Goal: Task Accomplishment & Management: Complete application form

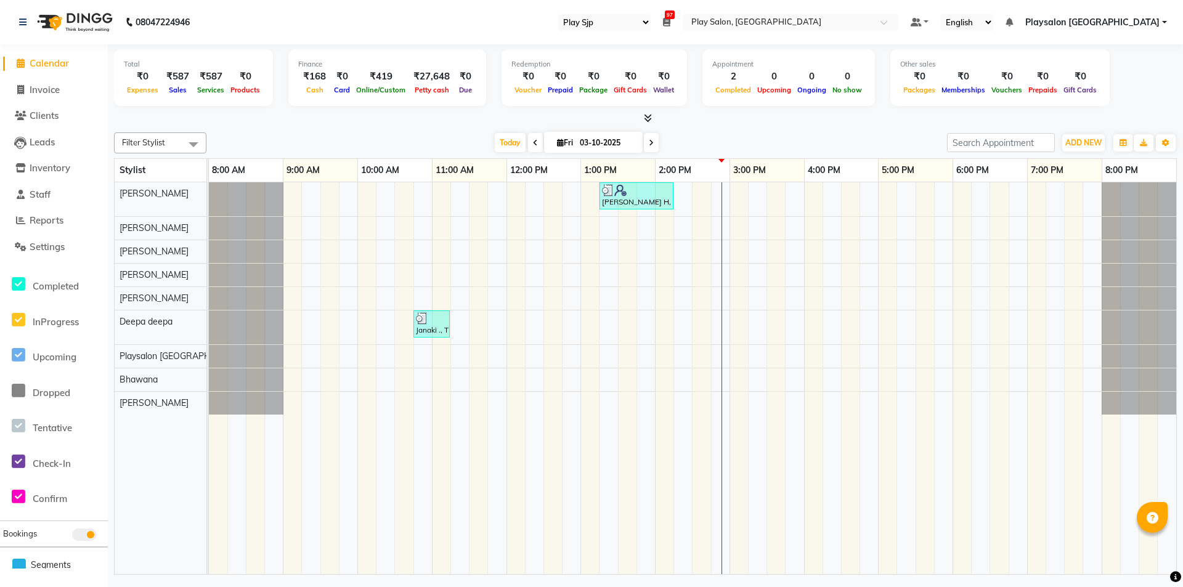
select select "94"
click at [810, 193] on div "[PERSON_NAME] H, TK02, 01:15 PM-02:15 PM, Hair Cut Men stylist Janaki ., TK01, …" at bounding box center [692, 378] width 967 height 392
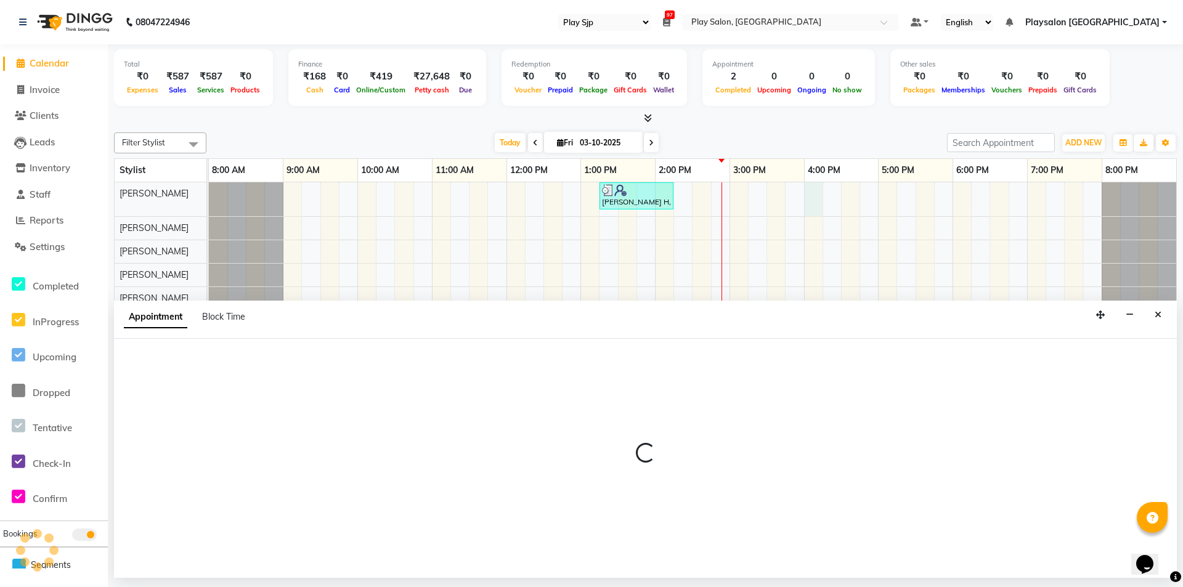
select select "80385"
select select "960"
select select "tentative"
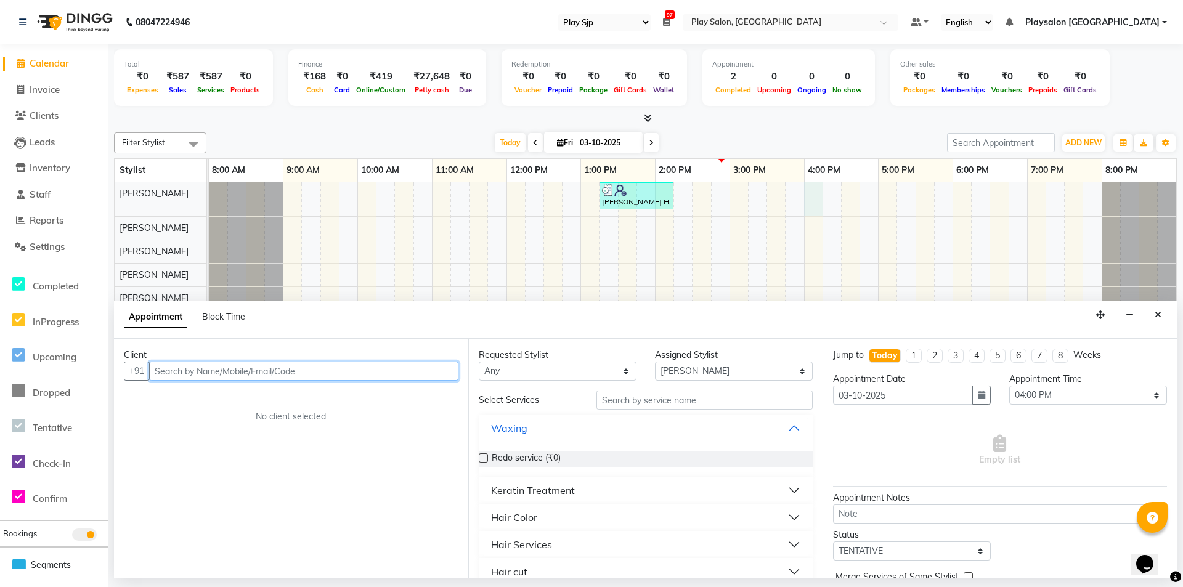
click at [380, 371] on input "text" at bounding box center [303, 371] width 309 height 19
type input "9919120994"
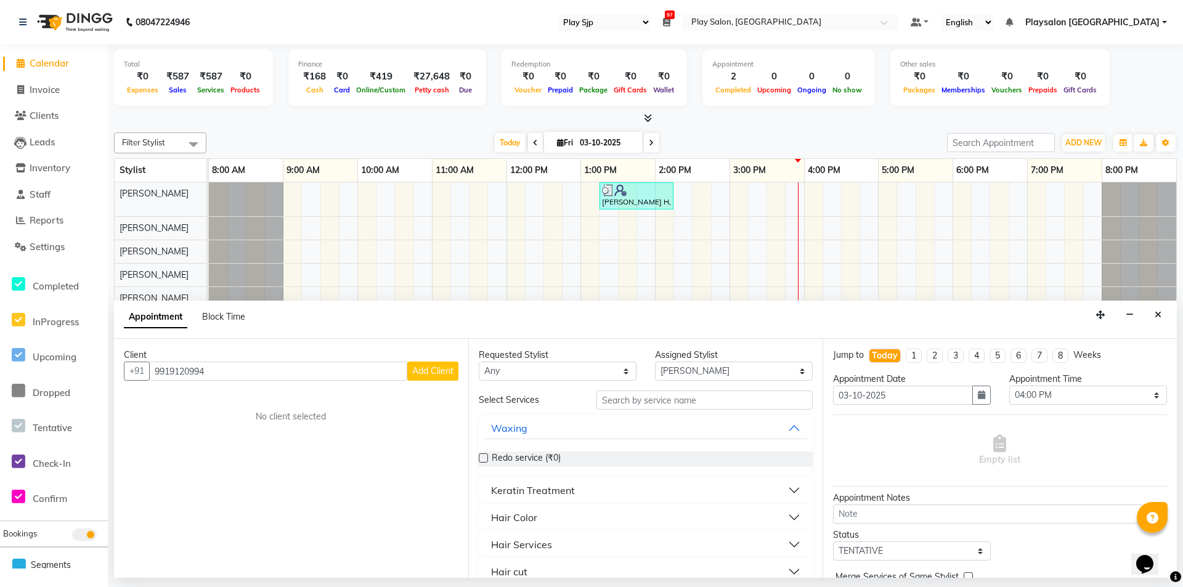
click at [446, 370] on span "Add Client" at bounding box center [432, 370] width 41 height 11
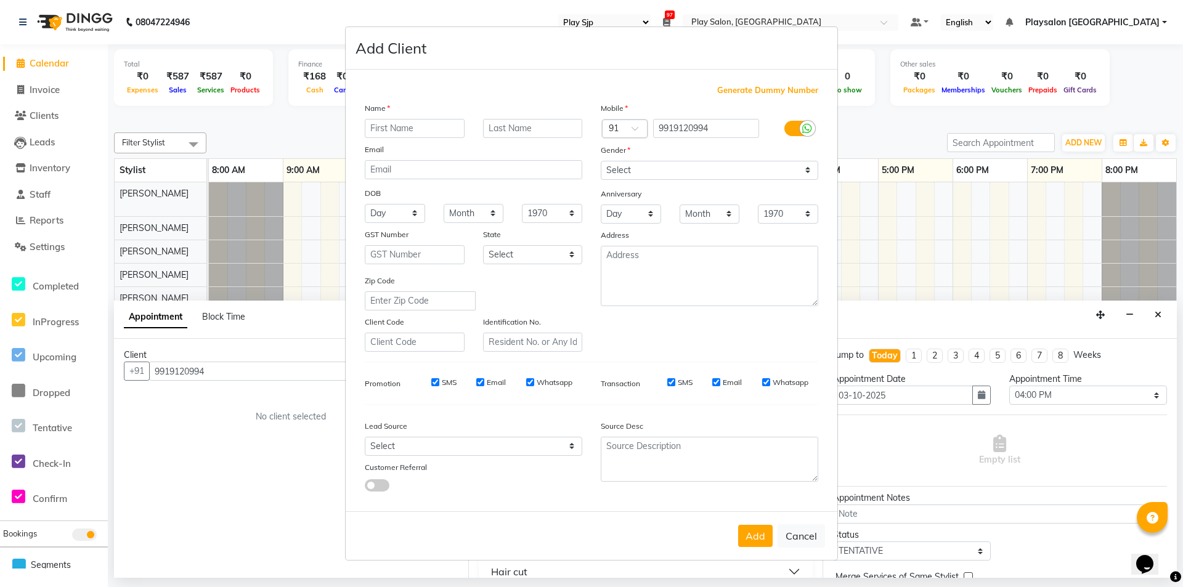
click at [272, 20] on ngb-modal-window "Add Client Generate Dummy Number Name Email DOB Day 01 02 03 04 05 06 07 08 09 …" at bounding box center [591, 293] width 1183 height 587
click at [427, 126] on input "text" at bounding box center [415, 128] width 100 height 19
type input "Anu"
click at [553, 127] on input "text" at bounding box center [533, 128] width 100 height 19
type input "[PERSON_NAME]"
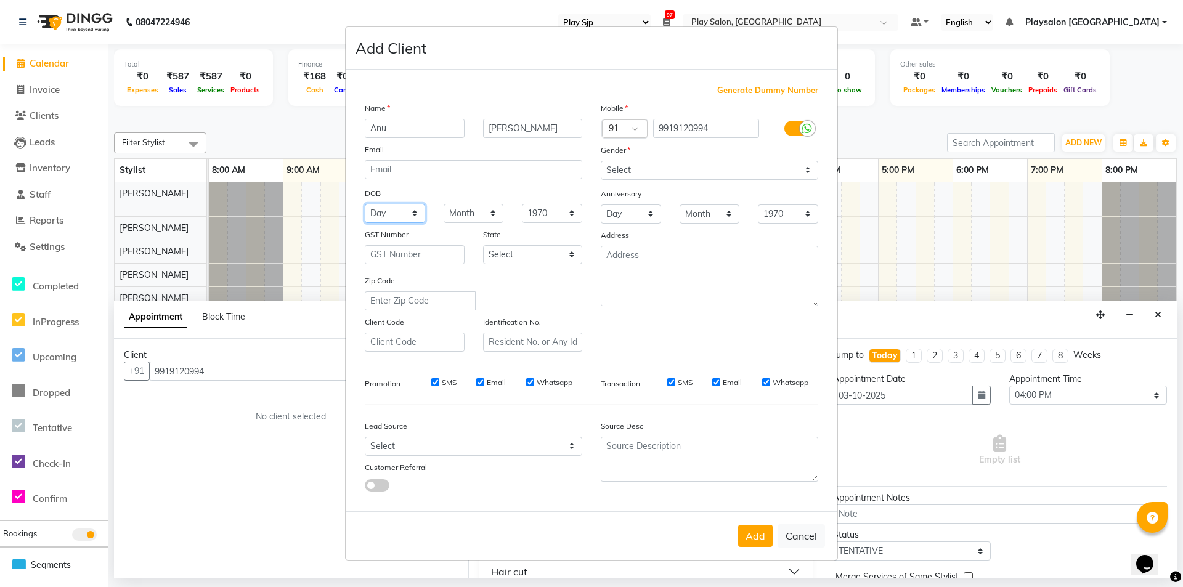
click at [417, 211] on select "Day 01 02 03 04 05 06 07 08 09 10 11 12 13 14 15 16 17 18 19 20 21 22 23 24 25 …" at bounding box center [395, 213] width 60 height 19
select select "01"
click at [365, 204] on select "Day 01 02 03 04 05 06 07 08 09 10 11 12 13 14 15 16 17 18 19 20 21 22 23 24 25 …" at bounding box center [395, 213] width 60 height 19
click at [493, 210] on select "Month January February March April May June July August September October Novem…" at bounding box center [474, 213] width 60 height 19
select select "01"
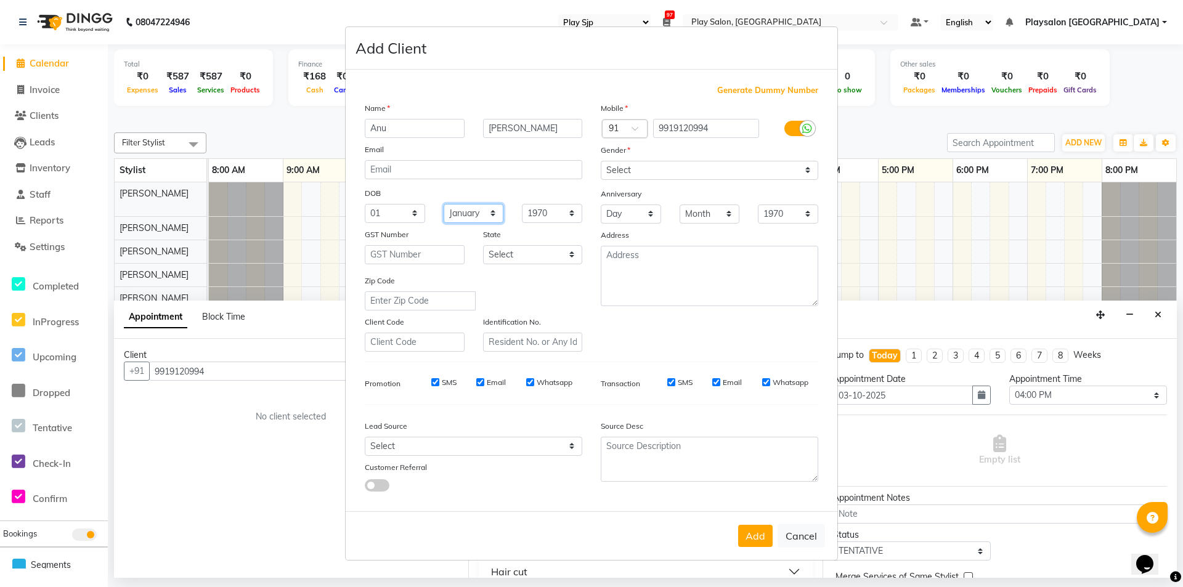
click at [444, 204] on select "Month January February March April May June July August September October Novem…" at bounding box center [474, 213] width 60 height 19
click at [573, 211] on select "1940 1941 1942 1943 1944 1945 1946 1947 1948 1949 1950 1951 1952 1953 1954 1955…" at bounding box center [552, 213] width 60 height 19
select select "1980"
click at [522, 204] on select "1940 1941 1942 1943 1944 1945 1946 1947 1948 1949 1950 1951 1952 1953 1954 1955…" at bounding box center [552, 213] width 60 height 19
click at [809, 172] on select "Select [DEMOGRAPHIC_DATA] [DEMOGRAPHIC_DATA] Other Prefer Not To Say" at bounding box center [709, 170] width 217 height 19
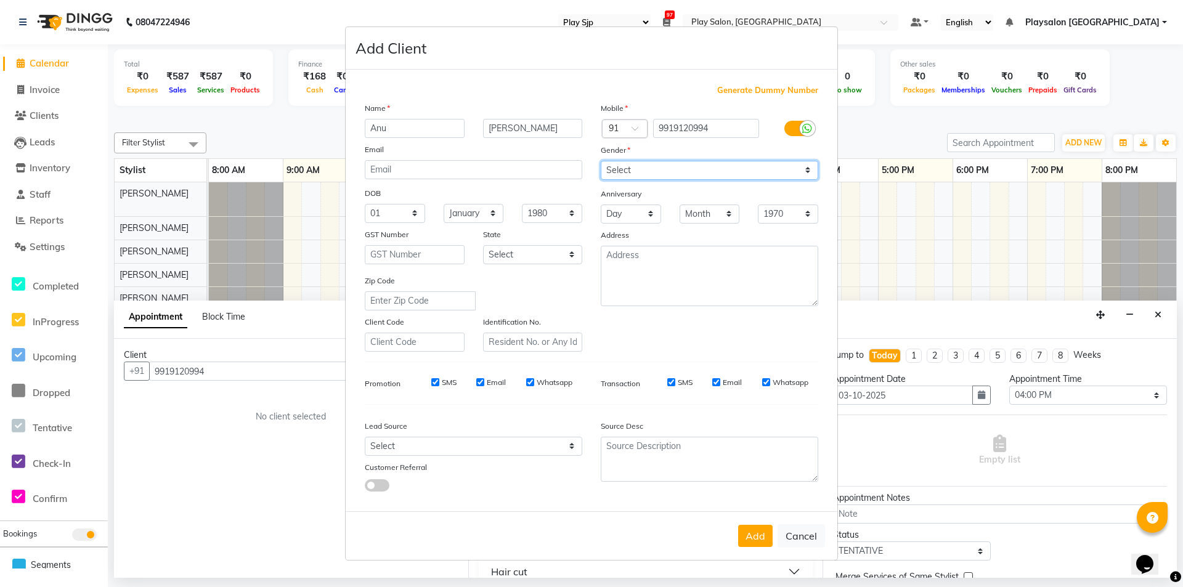
select select "[DEMOGRAPHIC_DATA]"
click at [601, 161] on select "Select [DEMOGRAPHIC_DATA] [DEMOGRAPHIC_DATA] Other Prefer Not To Say" at bounding box center [709, 170] width 217 height 19
click at [755, 539] on button "Add" at bounding box center [755, 536] width 35 height 22
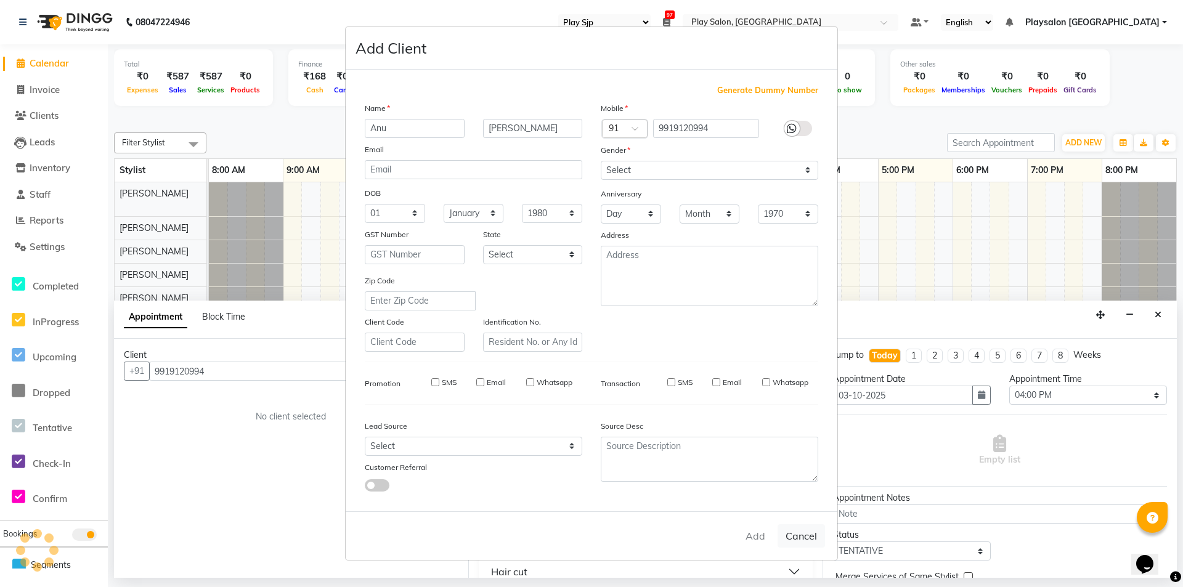
select select
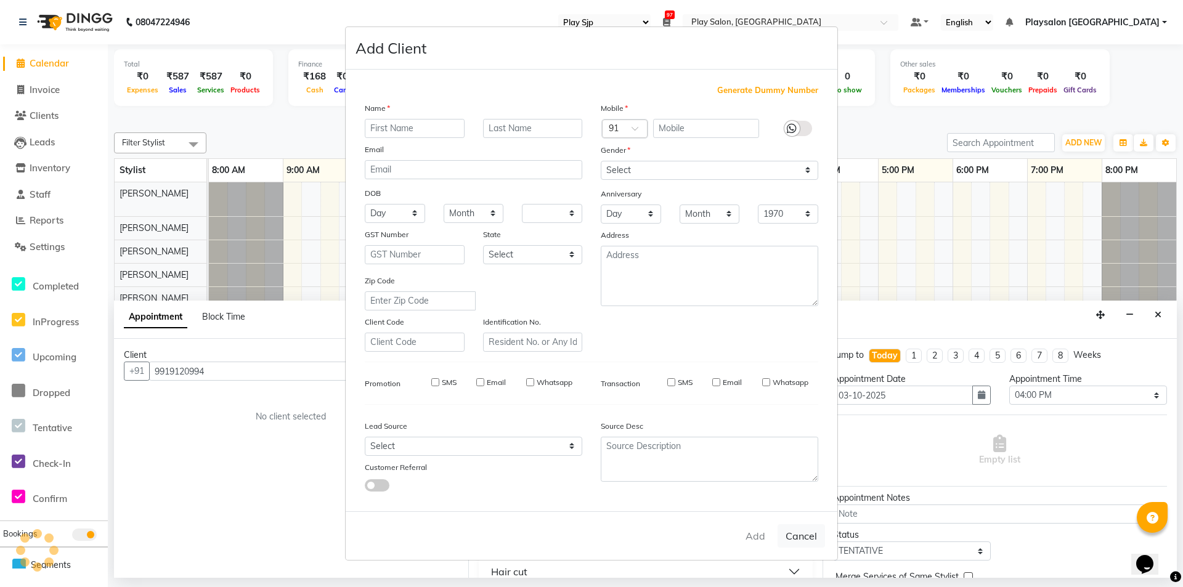
select select
checkbox input "false"
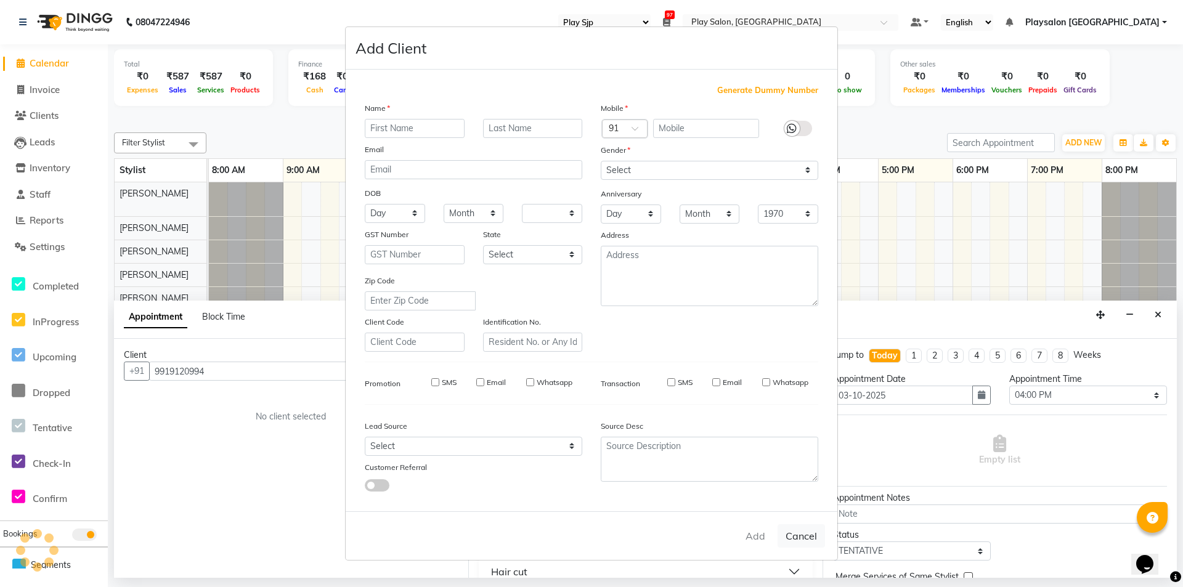
checkbox input "false"
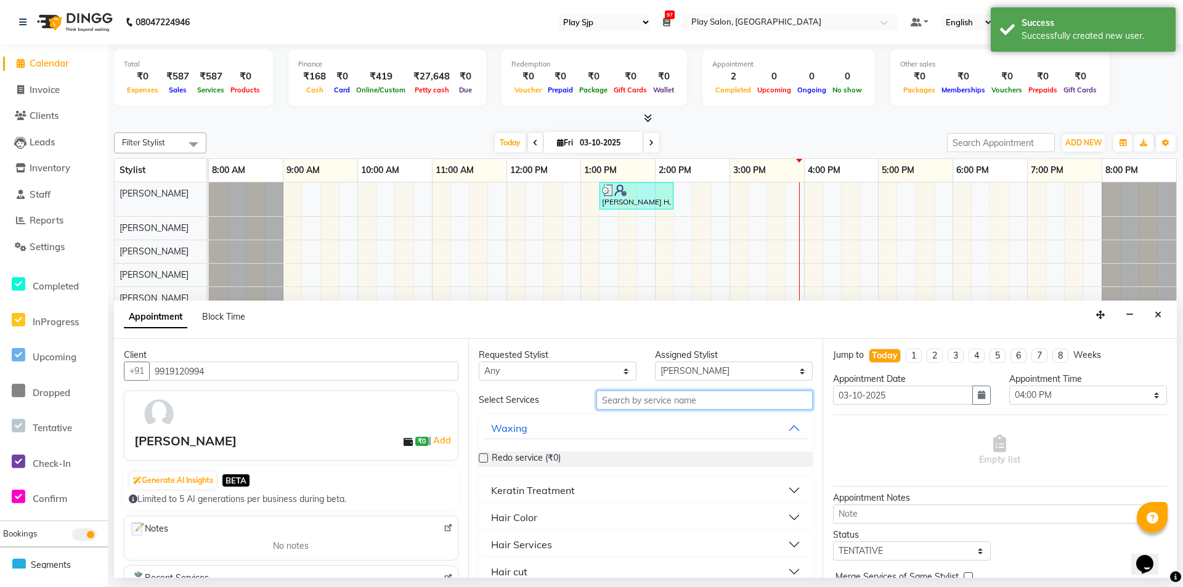
click at [706, 400] on input "text" at bounding box center [704, 400] width 216 height 19
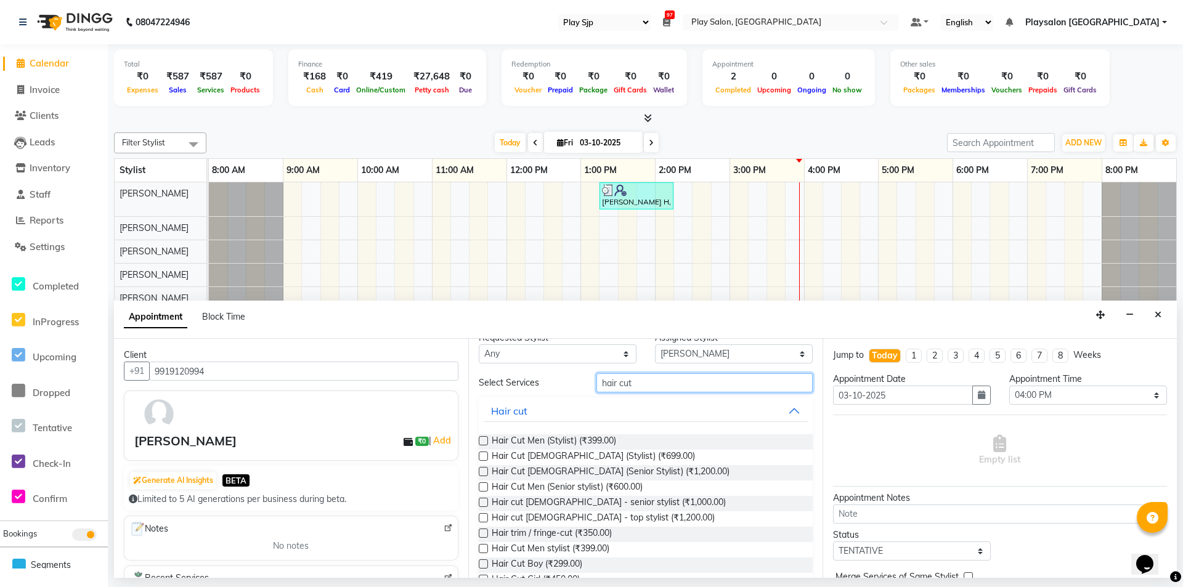
scroll to position [20, 0]
type input "hair cut"
click at [484, 452] on label at bounding box center [483, 453] width 9 height 9
click at [484, 452] on input "checkbox" at bounding box center [483, 454] width 8 height 8
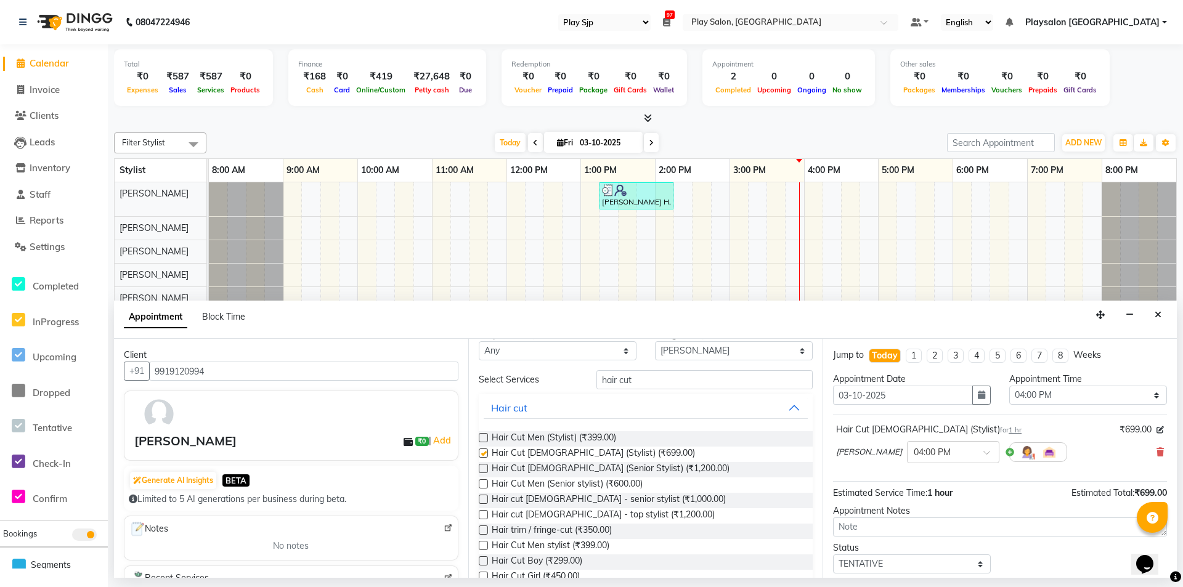
checkbox input "false"
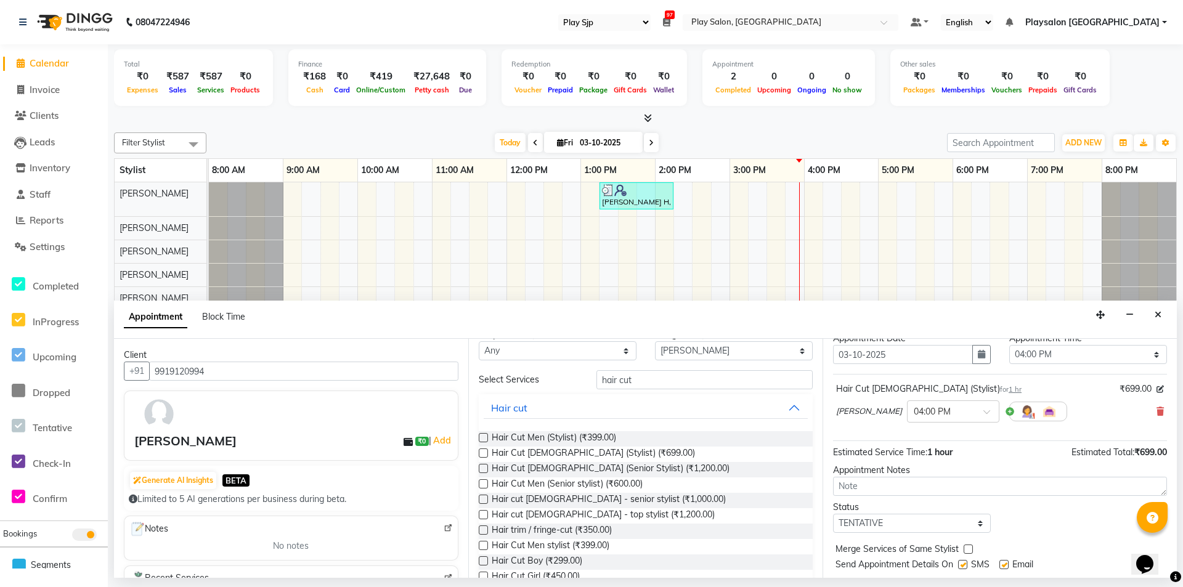
scroll to position [73, 0]
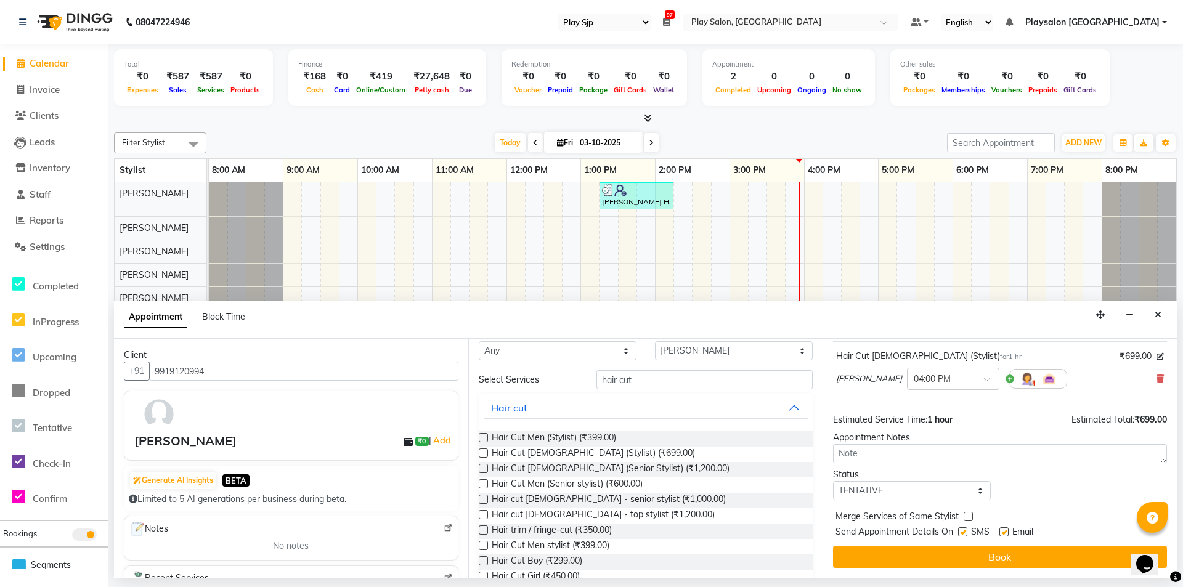
click at [1006, 532] on label at bounding box center [1003, 531] width 9 height 9
click at [1006, 532] on input "checkbox" at bounding box center [1003, 533] width 8 height 8
checkbox input "false"
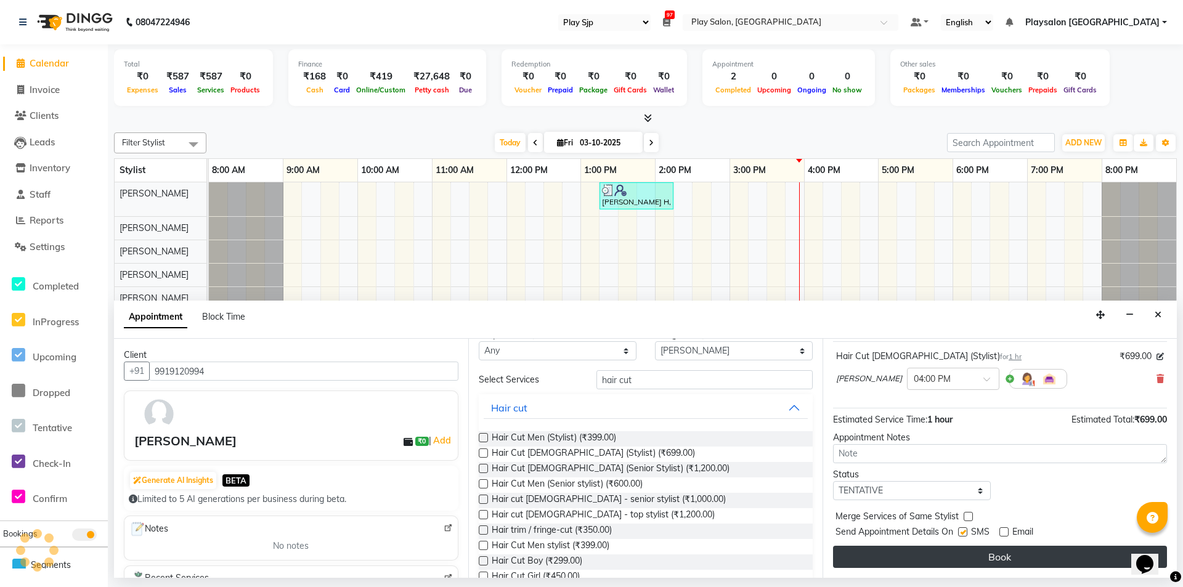
click at [1015, 558] on button "Book" at bounding box center [1000, 557] width 334 height 22
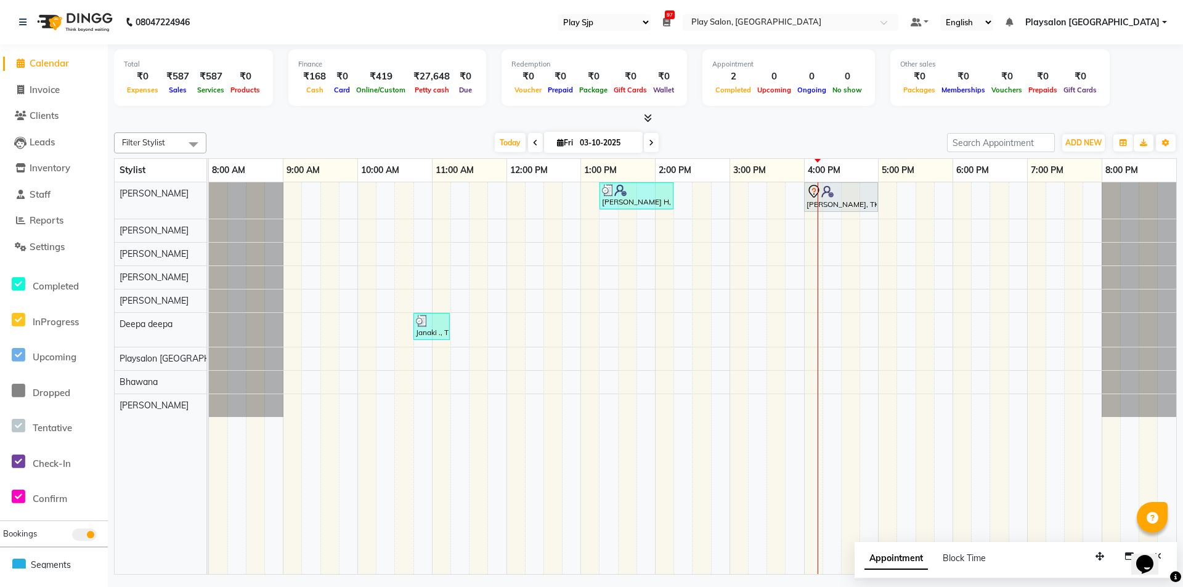
click at [822, 260] on div "[PERSON_NAME] H, TK02, 01:15 PM-02:15 PM, Hair Cut Men stylist [PERSON_NAME], T…" at bounding box center [692, 378] width 967 height 392
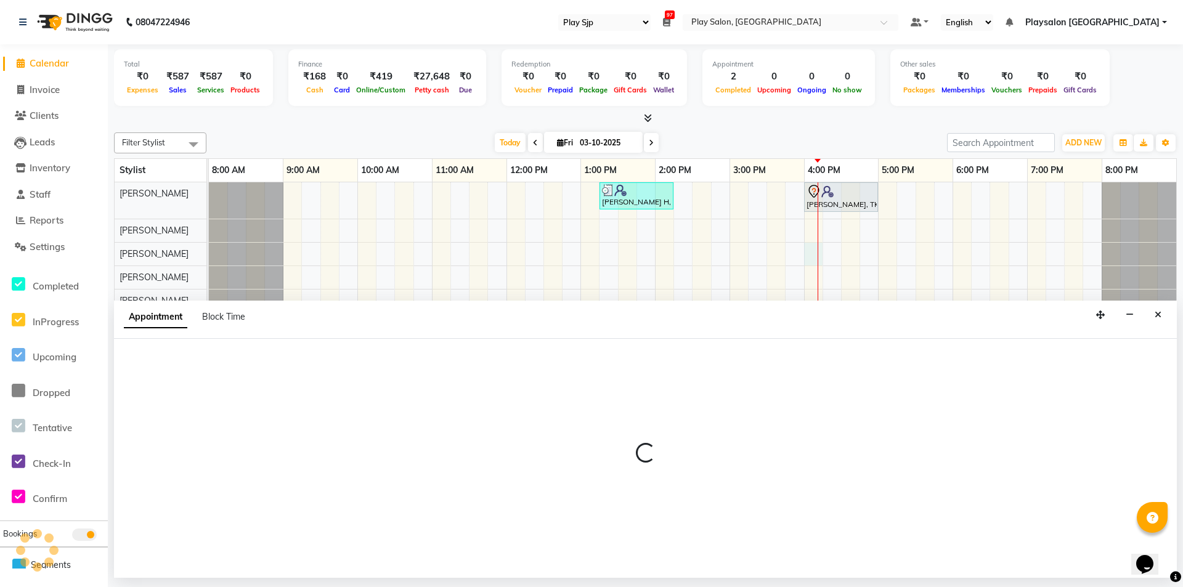
select select "80387"
select select "tentative"
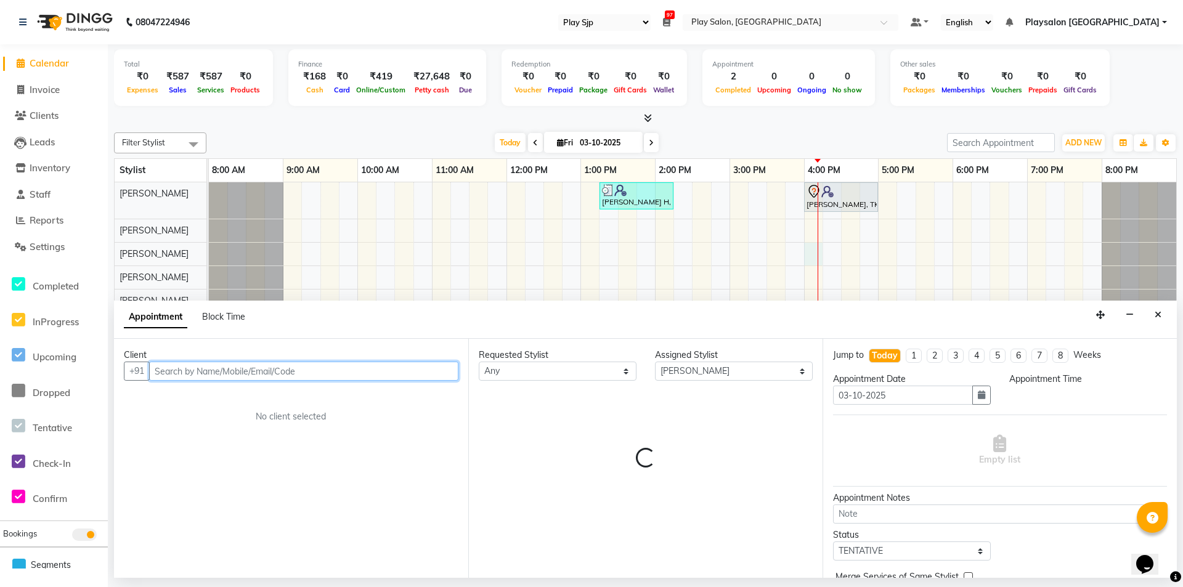
select select "960"
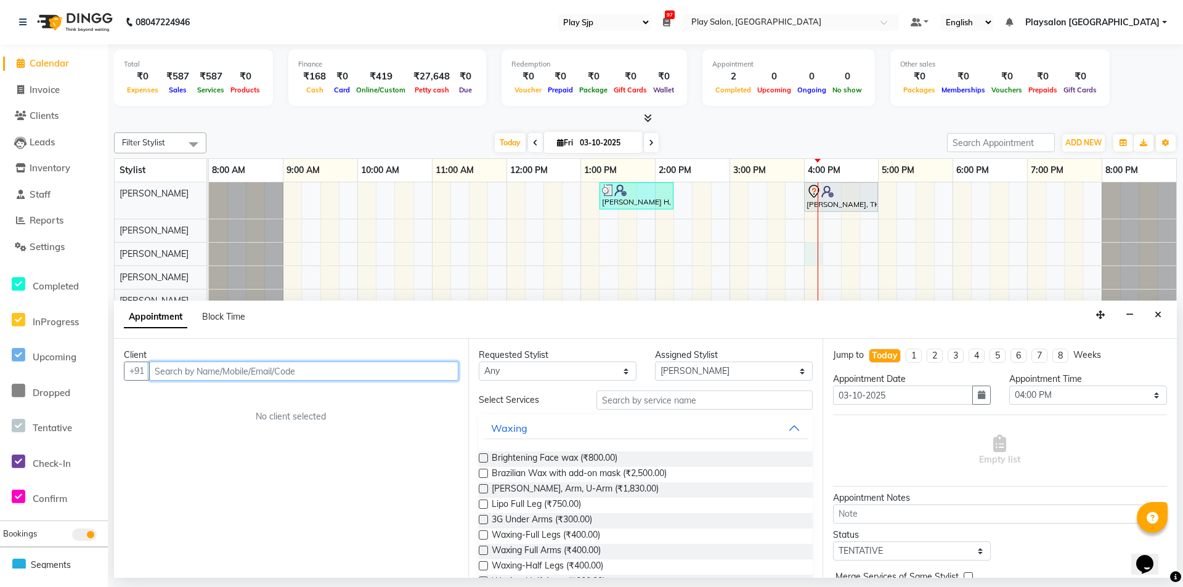
click at [346, 375] on input "text" at bounding box center [303, 371] width 309 height 19
click at [348, 375] on input "text" at bounding box center [303, 371] width 309 height 19
click at [1155, 312] on icon "Close" at bounding box center [1158, 315] width 7 height 9
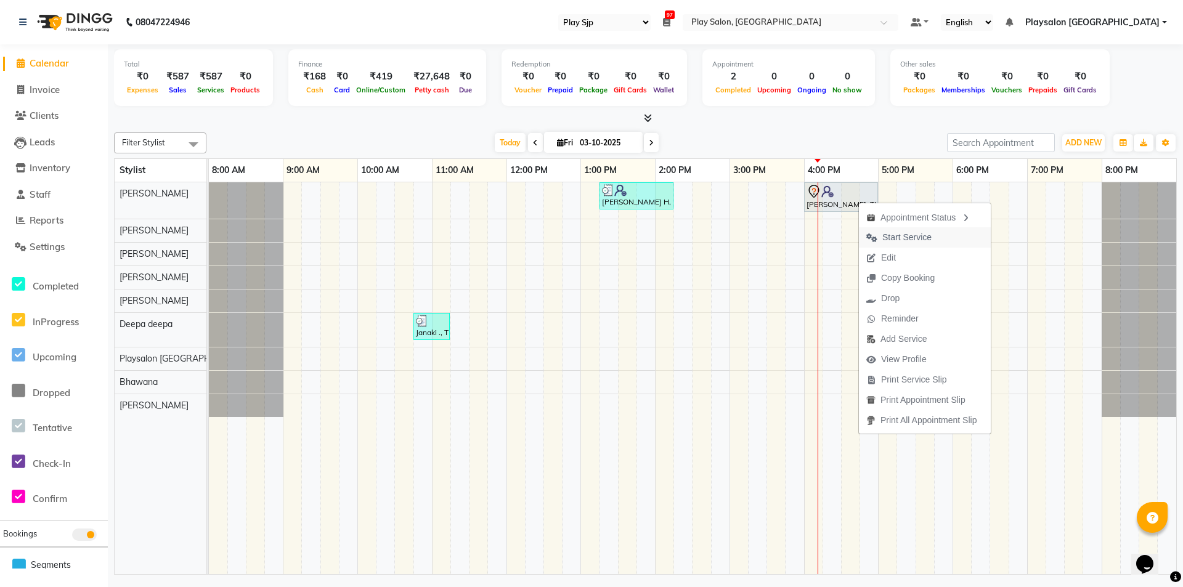
click at [896, 238] on span "Start Service" at bounding box center [906, 237] width 49 height 13
